Goal: Information Seeking & Learning: Learn about a topic

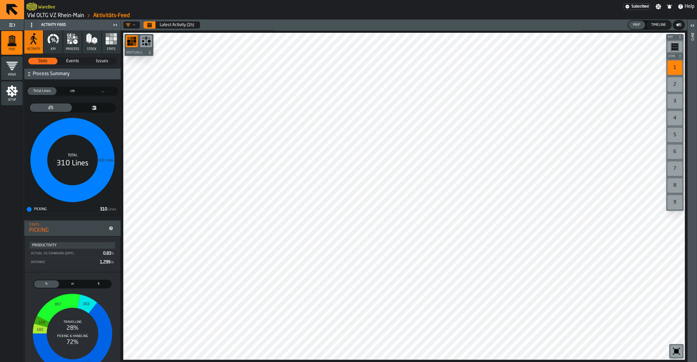
click at [72, 16] on link "VW OLTG VZ Rhein-Main" at bounding box center [55, 15] width 57 height 7
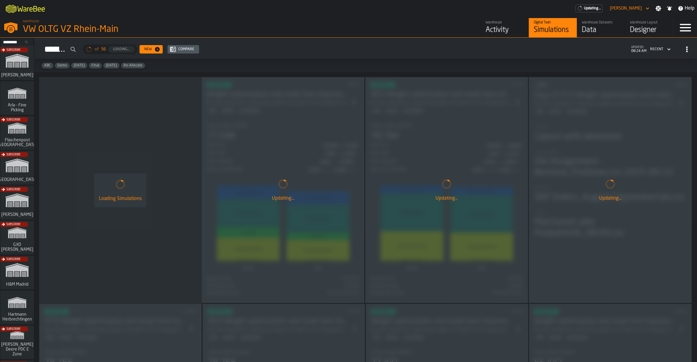
click at [599, 33] on div "Data" at bounding box center [601, 30] width 38 height 10
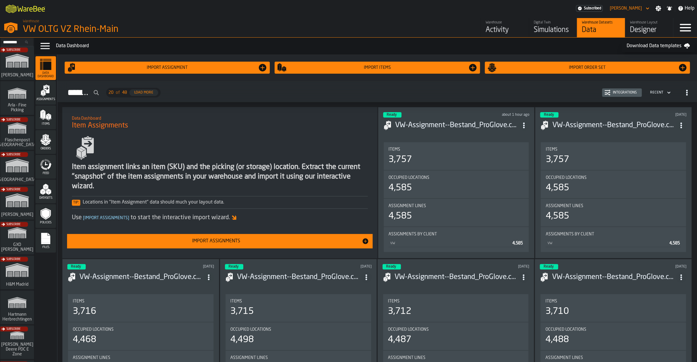
click at [50, 170] on icon "menu Feed" at bounding box center [46, 164] width 12 height 12
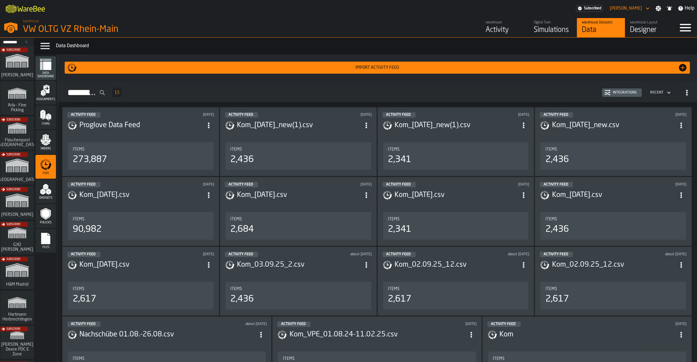
click at [495, 28] on div "Activity" at bounding box center [505, 30] width 38 height 10
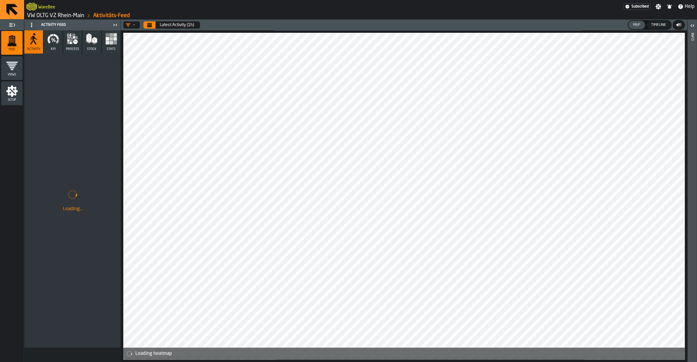
click at [149, 25] on icon "Calendar" at bounding box center [149, 25] width 5 height 3
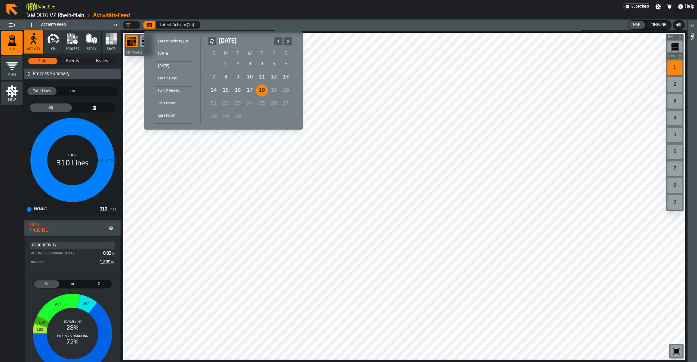
click at [278, 44] on icon "Previous" at bounding box center [278, 41] width 6 height 7
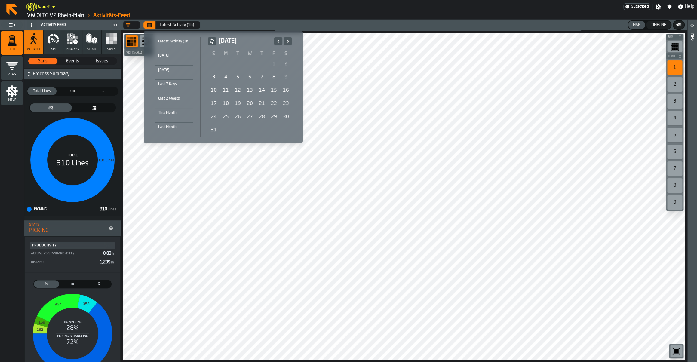
click at [291, 42] on div "[DATE] S M T W T F S 27 28 29 30 31 1 2 3 4 5 6 7 8 9 10 11 12 13 14 15 16 17 1…" at bounding box center [249, 87] width 96 height 100
click at [287, 42] on icon "Next" at bounding box center [288, 41] width 2 height 3
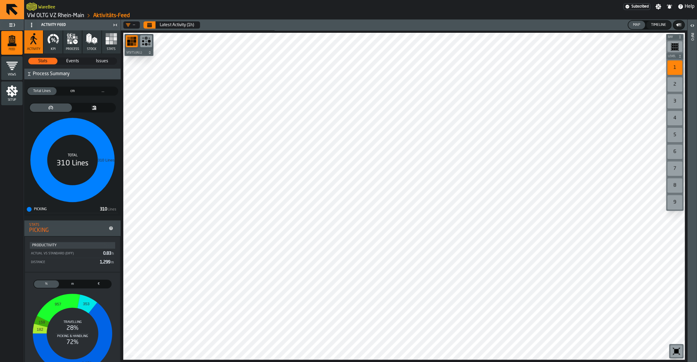
click at [47, 17] on link "VW OLTG VZ Rhein-Main" at bounding box center [55, 15] width 57 height 7
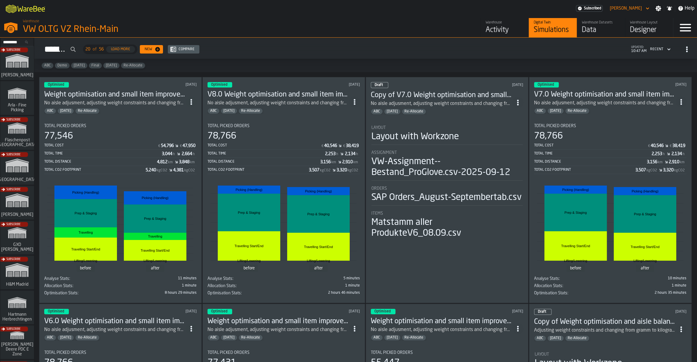
click at [619, 29] on div "Data" at bounding box center [601, 30] width 38 height 10
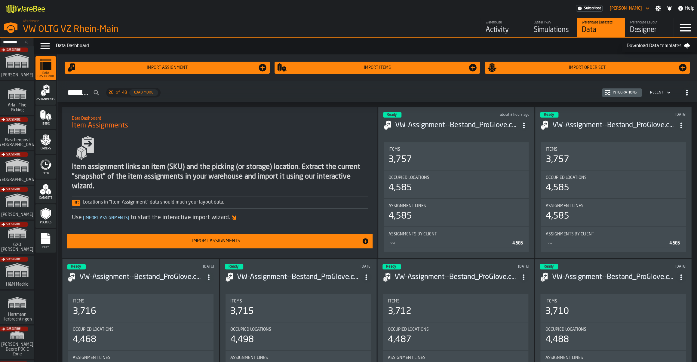
click at [53, 167] on div "Feed" at bounding box center [45, 166] width 20 height 17
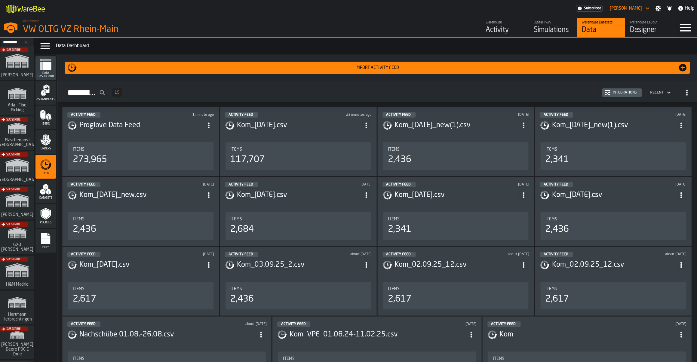
click at [304, 136] on header "Activity Feed 23 minutes ago Kom_[DATE].csv" at bounding box center [298, 124] width 147 height 24
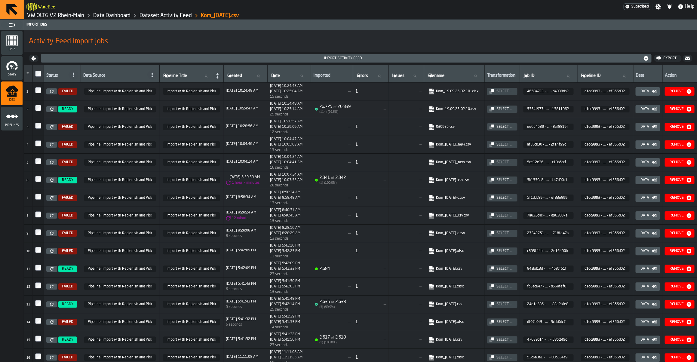
click at [46, 19] on ol "VW OLTG VZ Rhein-Main Data Dashboard Dataset: Activity Feed Kom_[DATE].csv" at bounding box center [193, 15] width 334 height 7
click at [45, 18] on link "VW OLTG VZ Rhein-Main" at bounding box center [55, 15] width 57 height 7
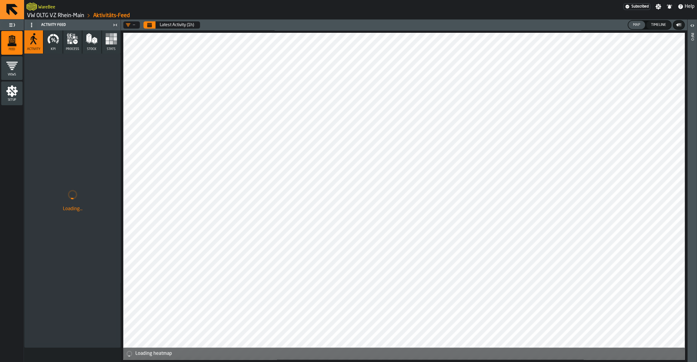
click at [53, 47] on button "KPI" at bounding box center [53, 41] width 19 height 23
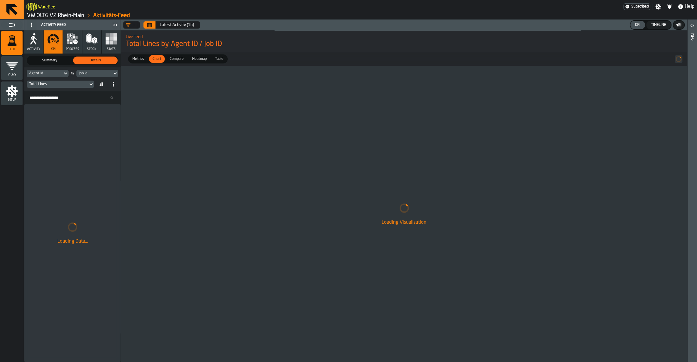
click at [54, 77] on div "Agent Id" at bounding box center [45, 73] width 36 height 7
click at [54, 82] on input "Search" at bounding box center [58, 84] width 59 height 8
type input "****"
click at [57, 96] on div "Consignee" at bounding box center [45, 97] width 31 height 7
click at [81, 73] on div "Job Id" at bounding box center [94, 73] width 31 height 4
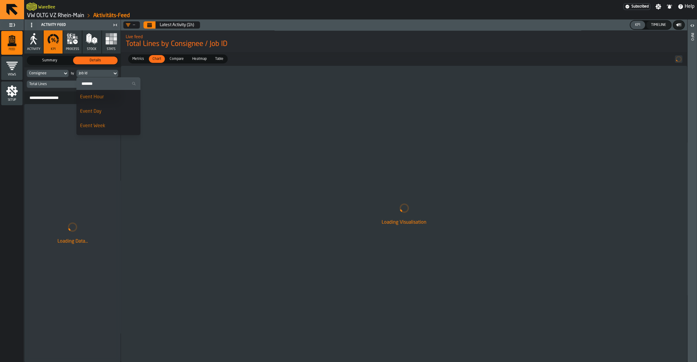
click at [98, 111] on div "Event Day" at bounding box center [108, 111] width 57 height 7
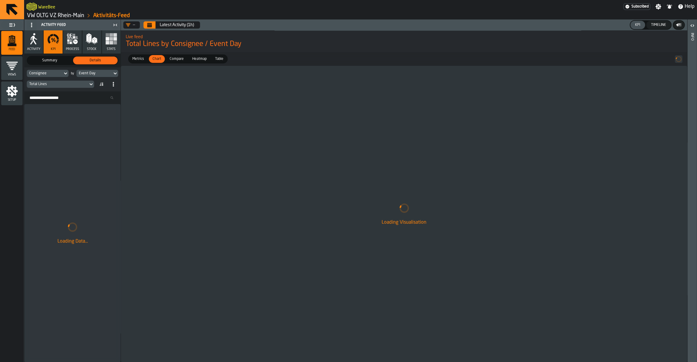
click at [87, 74] on div "Event Day" at bounding box center [94, 73] width 31 height 4
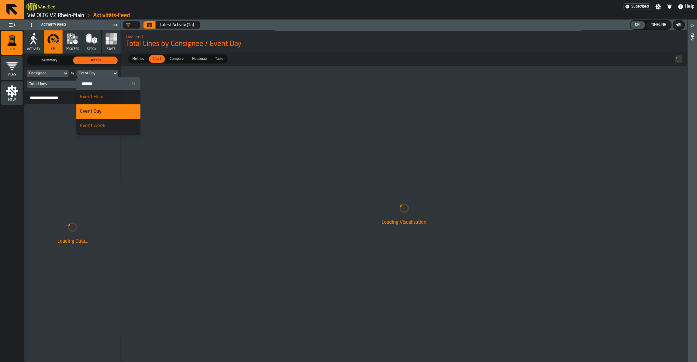
click at [50, 87] on div "Total Lines" at bounding box center [57, 84] width 61 height 7
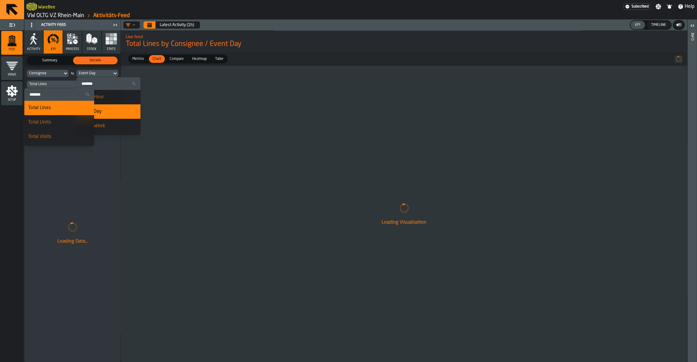
click at [49, 87] on div "Total Lines" at bounding box center [57, 84] width 61 height 7
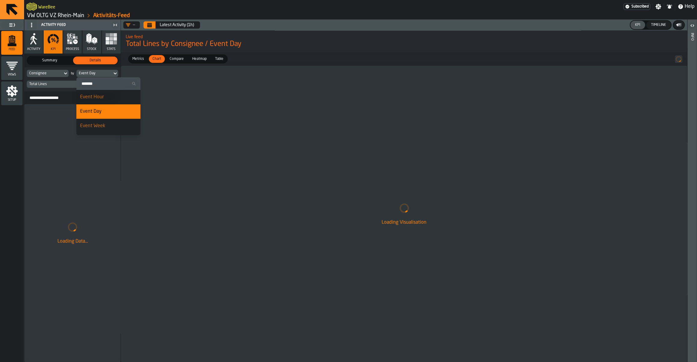
click at [49, 87] on div "Total Lines" at bounding box center [57, 84] width 61 height 7
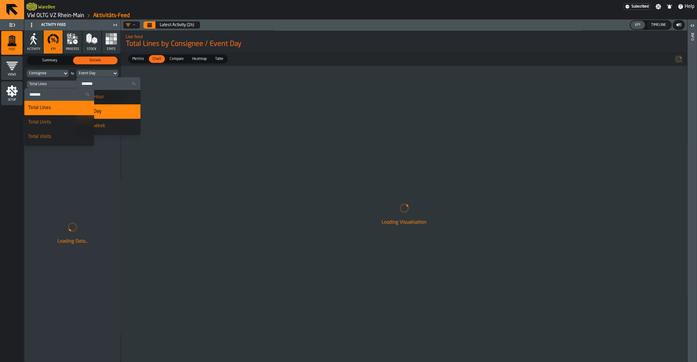
click at [48, 96] on input "Search" at bounding box center [59, 95] width 65 height 8
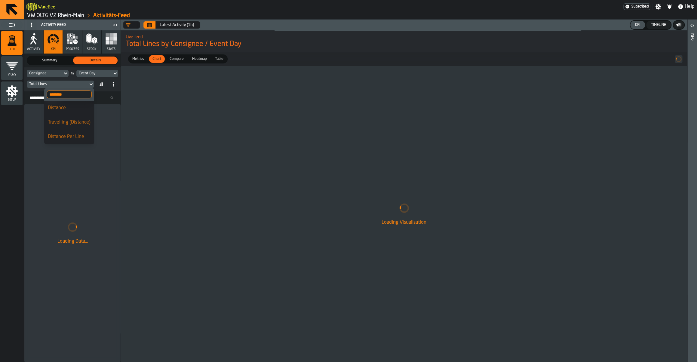
type input "********"
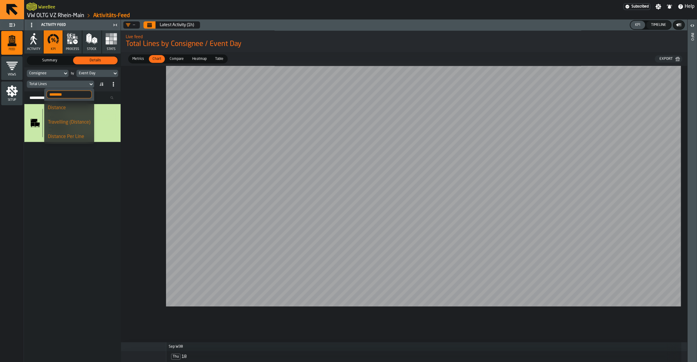
click at [69, 111] on div "Distance" at bounding box center [69, 107] width 43 height 7
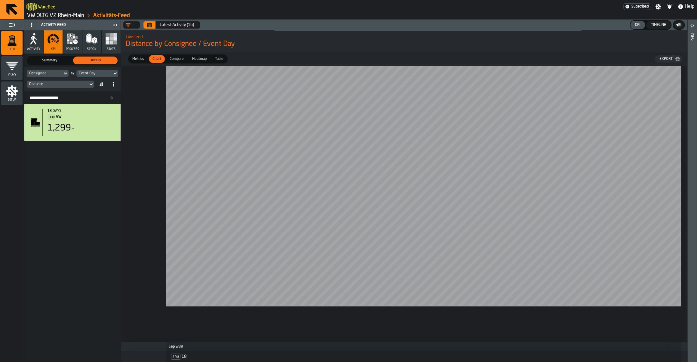
click at [149, 23] on icon "Calendar" at bounding box center [149, 25] width 5 height 5
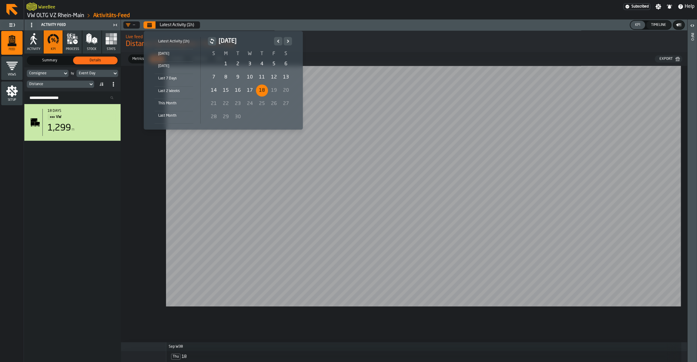
click at [275, 42] on icon "Previous" at bounding box center [278, 41] width 6 height 7
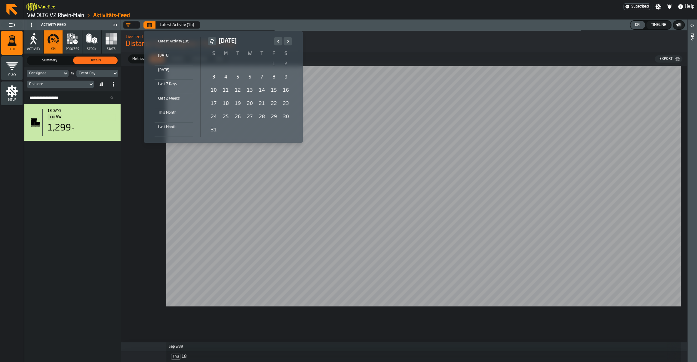
click at [277, 40] on icon "Previous" at bounding box center [278, 41] width 6 height 7
click at [285, 41] on icon "Next" at bounding box center [288, 41] width 6 height 7
click at [272, 66] on div "1" at bounding box center [274, 64] width 12 height 12
click at [288, 43] on icon "Next" at bounding box center [288, 41] width 6 height 7
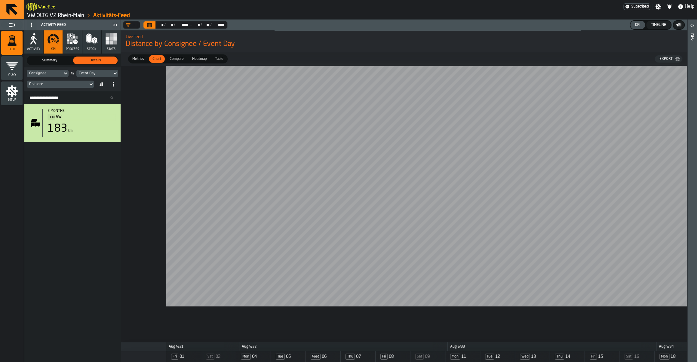
click at [101, 73] on div "Event Day" at bounding box center [94, 73] width 31 height 4
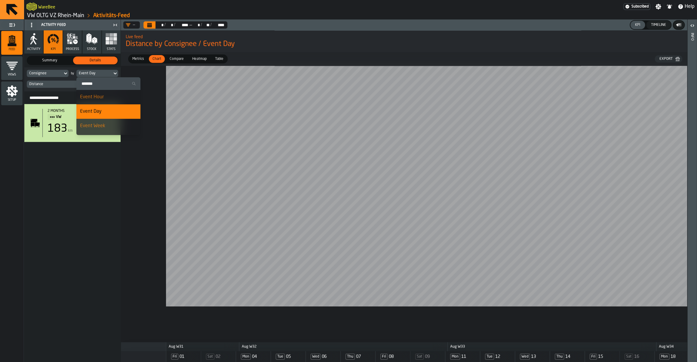
click at [99, 126] on div "Event Week" at bounding box center [108, 125] width 57 height 7
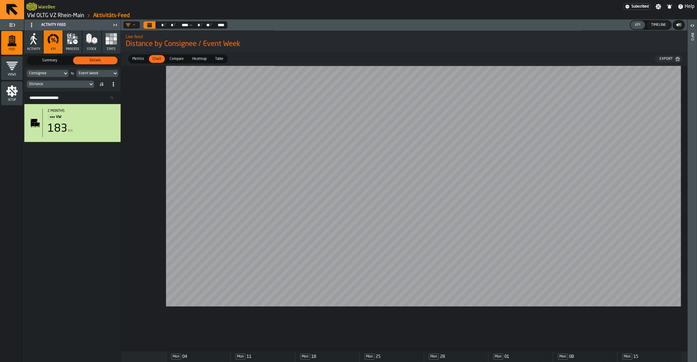
drag, startPoint x: 344, startPoint y: 329, endPoint x: 653, endPoint y: 334, distance: 309.1
click at [693, 329] on main "Feed Views Shifts Employees Setup Activity Feed Activity KPI process Stock Stat…" at bounding box center [348, 191] width 697 height 342
click at [71, 84] on div "Distance" at bounding box center [57, 84] width 57 height 4
click at [72, 124] on div "Travelling (Distance)" at bounding box center [69, 122] width 43 height 7
click at [150, 23] on icon "Calendar" at bounding box center [149, 25] width 5 height 5
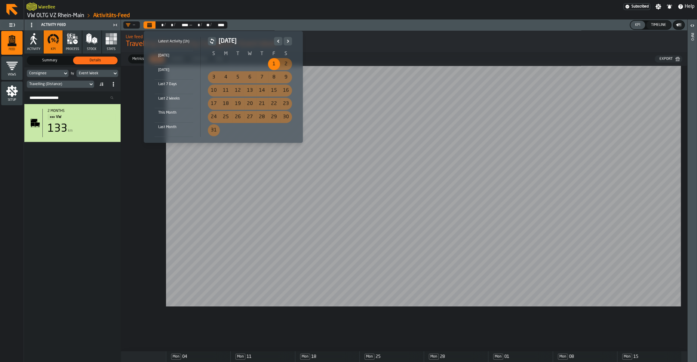
click at [279, 42] on icon "Previous" at bounding box center [278, 41] width 6 height 7
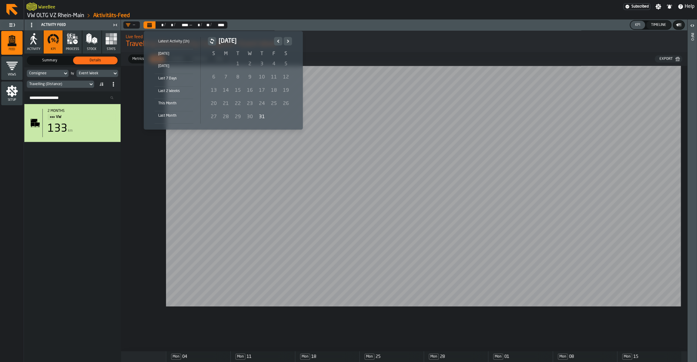
click at [287, 41] on icon "Next" at bounding box center [288, 41] width 6 height 7
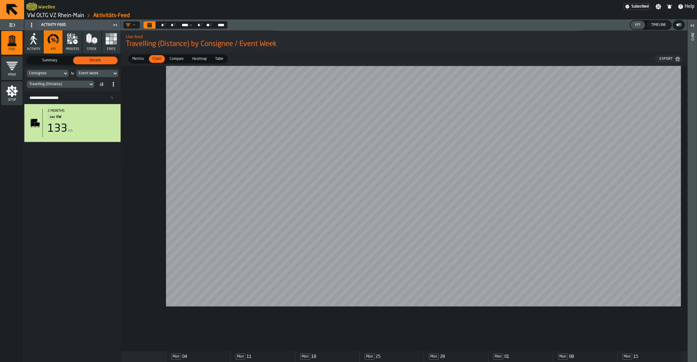
click at [200, 59] on span "Heatmap" at bounding box center [199, 58] width 19 height 5
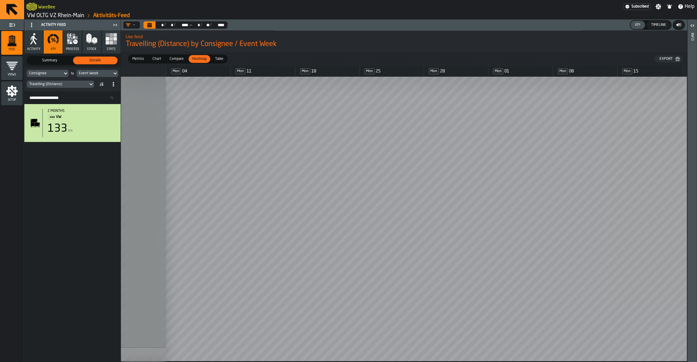
click at [215, 61] on span "Table" at bounding box center [219, 58] width 13 height 5
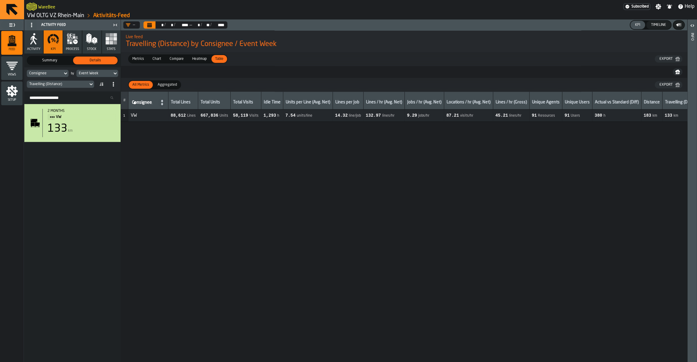
click at [143, 60] on span "Metrics" at bounding box center [138, 58] width 17 height 5
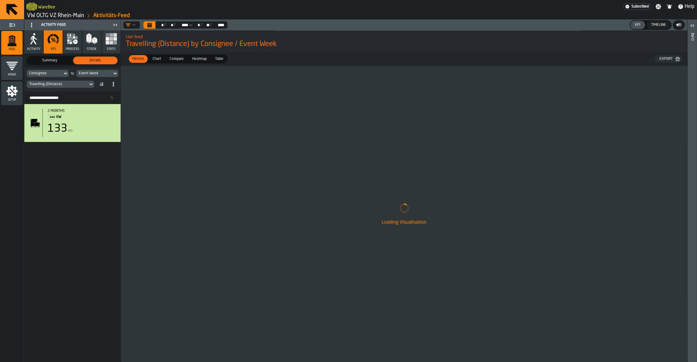
click at [159, 58] on span "Chart" at bounding box center [157, 58] width 14 height 5
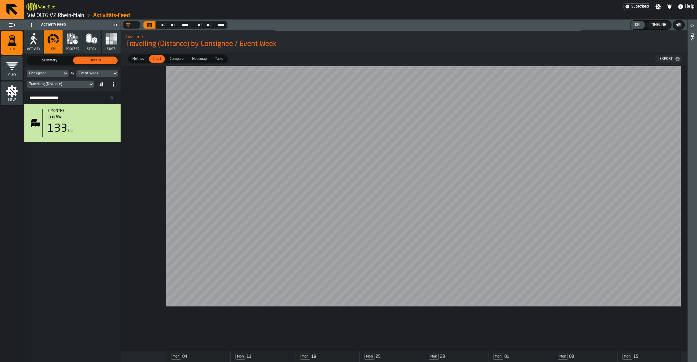
drag, startPoint x: 517, startPoint y: 329, endPoint x: 696, endPoint y: 320, distance: 180.0
click at [696, 320] on main "Feed Views Shifts Employees Setup Activity Feed Activity KPI process Stock Stat…" at bounding box center [348, 191] width 697 height 342
click at [416, 334] on div at bounding box center [423, 201] width 515 height 271
click at [339, 328] on div at bounding box center [423, 201] width 515 height 271
click at [48, 84] on div "Travelling (Distance)" at bounding box center [57, 84] width 57 height 4
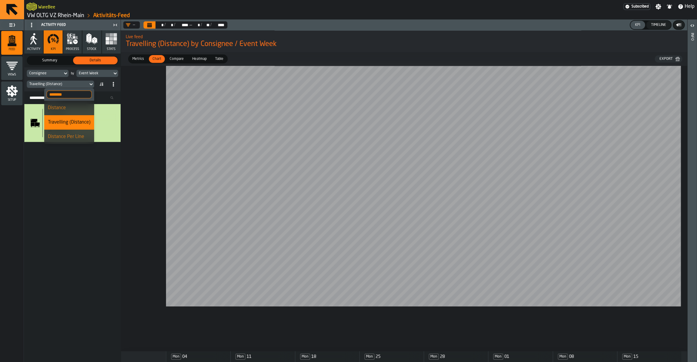
click at [67, 140] on div "Distance Per Line" at bounding box center [69, 136] width 43 height 7
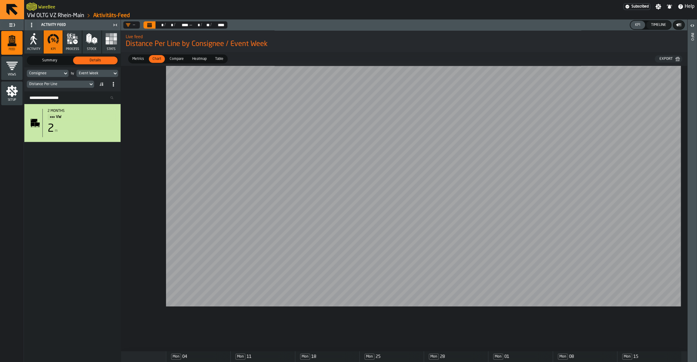
click at [218, 61] on span "Table" at bounding box center [219, 58] width 13 height 5
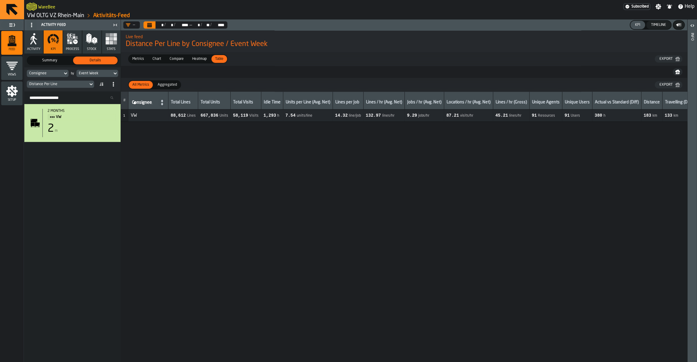
click at [156, 57] on div "Chart" at bounding box center [157, 59] width 16 height 8
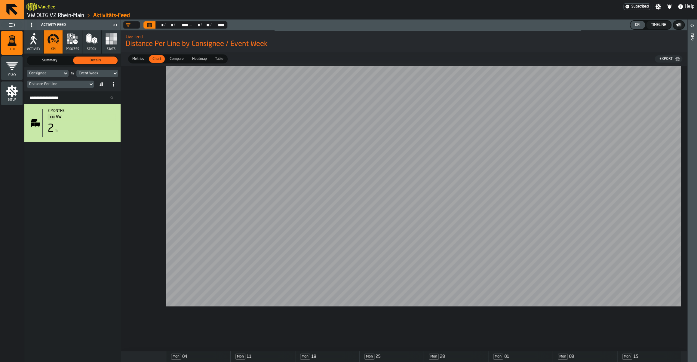
click at [218, 59] on span "Table" at bounding box center [219, 58] width 13 height 5
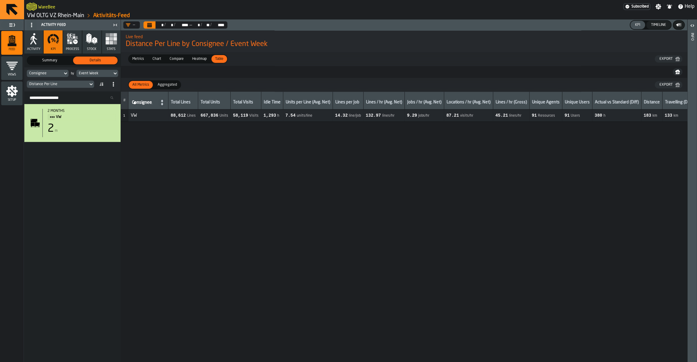
click at [156, 62] on span "Chart" at bounding box center [157, 58] width 14 height 5
